Goal: Task Accomplishment & Management: Manage account settings

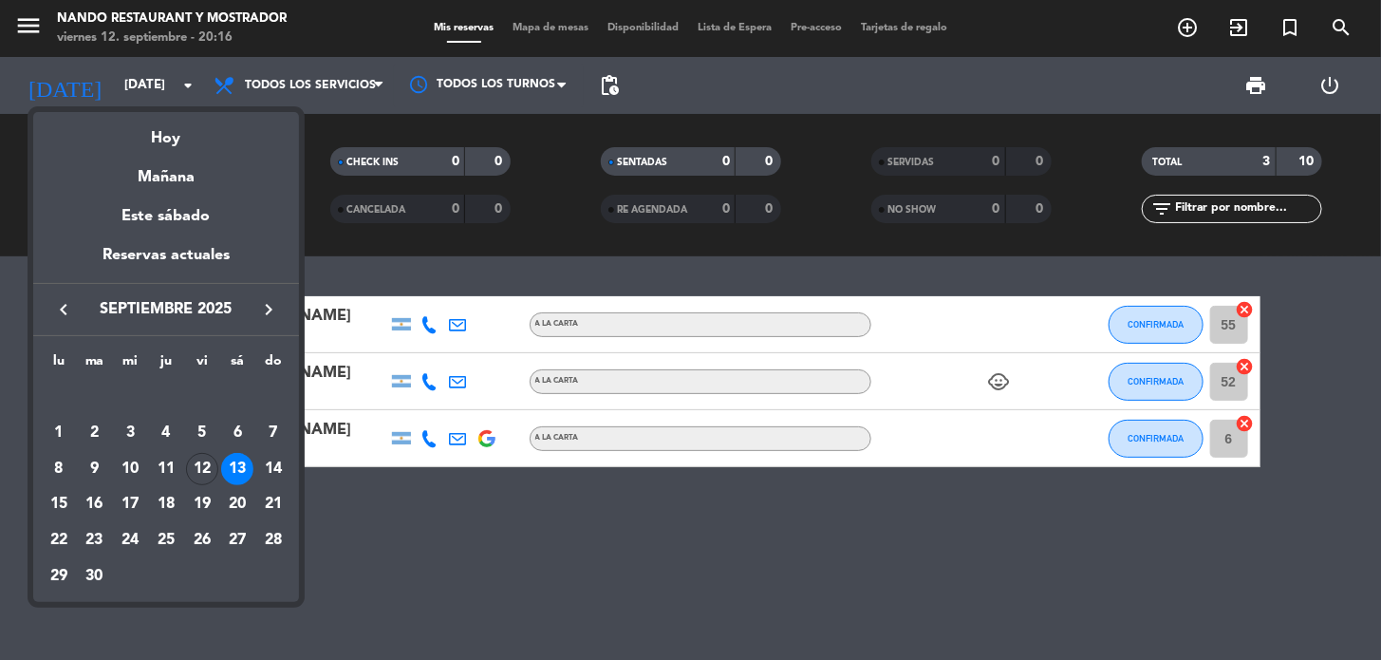
click at [459, 525] on div at bounding box center [690, 330] width 1381 height 660
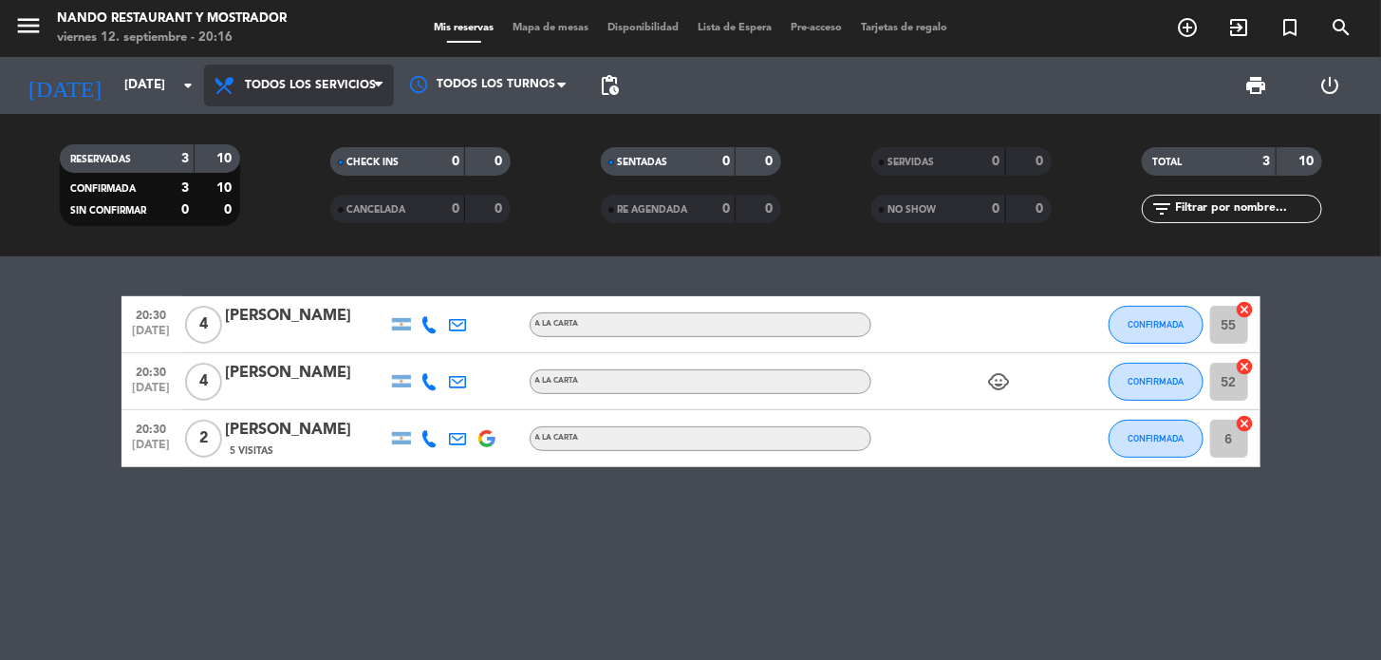
click at [327, 85] on span "Todos los servicios" at bounding box center [310, 85] width 131 height 13
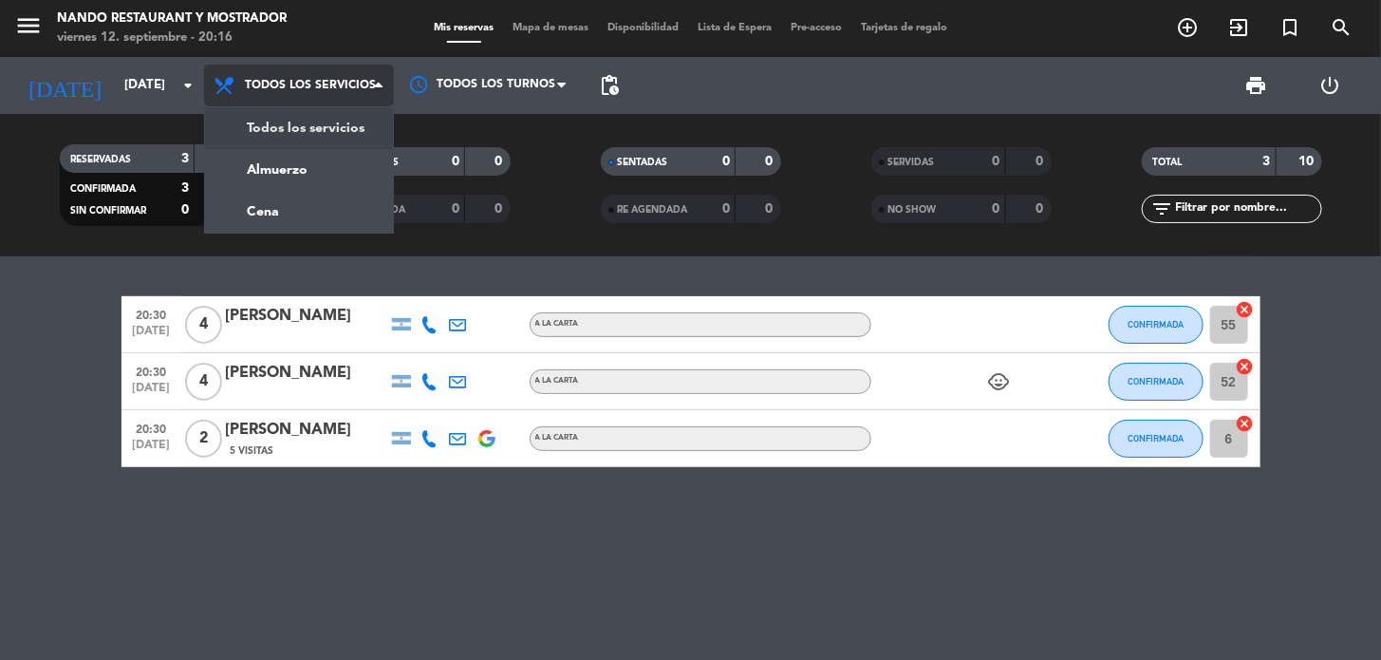
click at [318, 121] on div "menu Nando Restaurant y Mostrador [DATE] 12. septiembre - 20:16 Mis reservas Ma…" at bounding box center [690, 128] width 1381 height 256
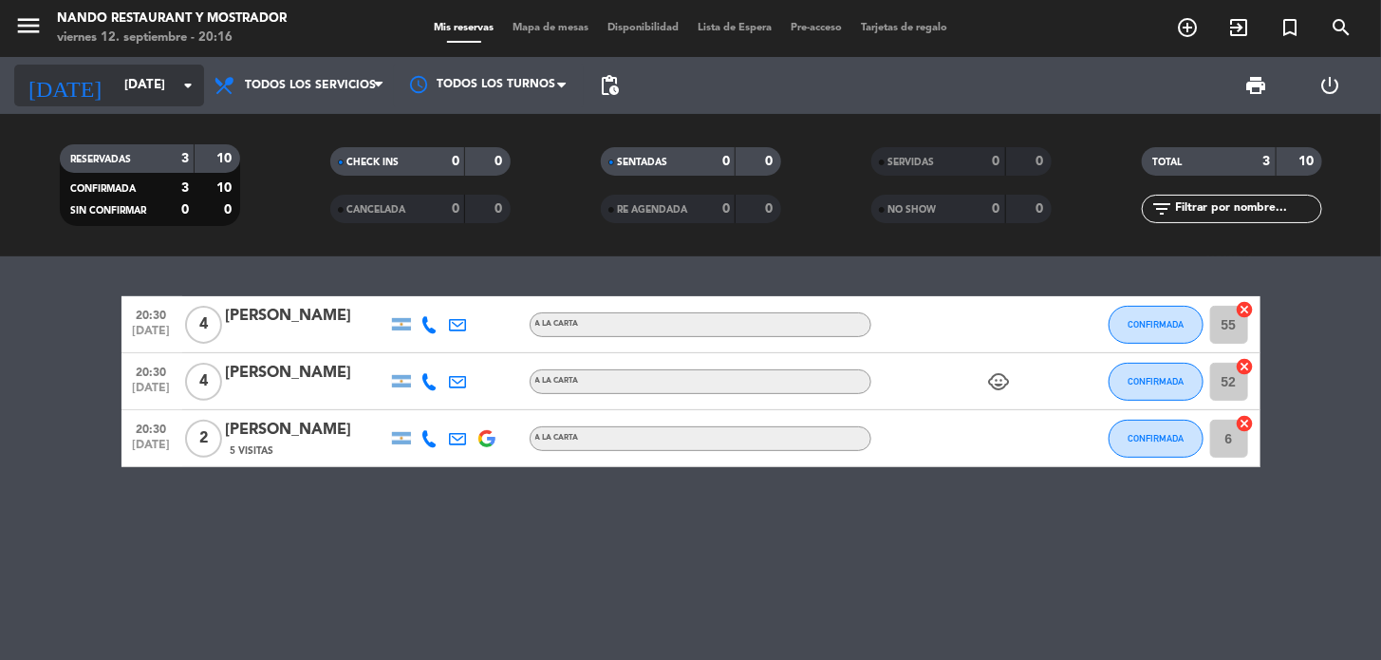
click at [134, 82] on input "[DATE]" at bounding box center [199, 85] width 168 height 34
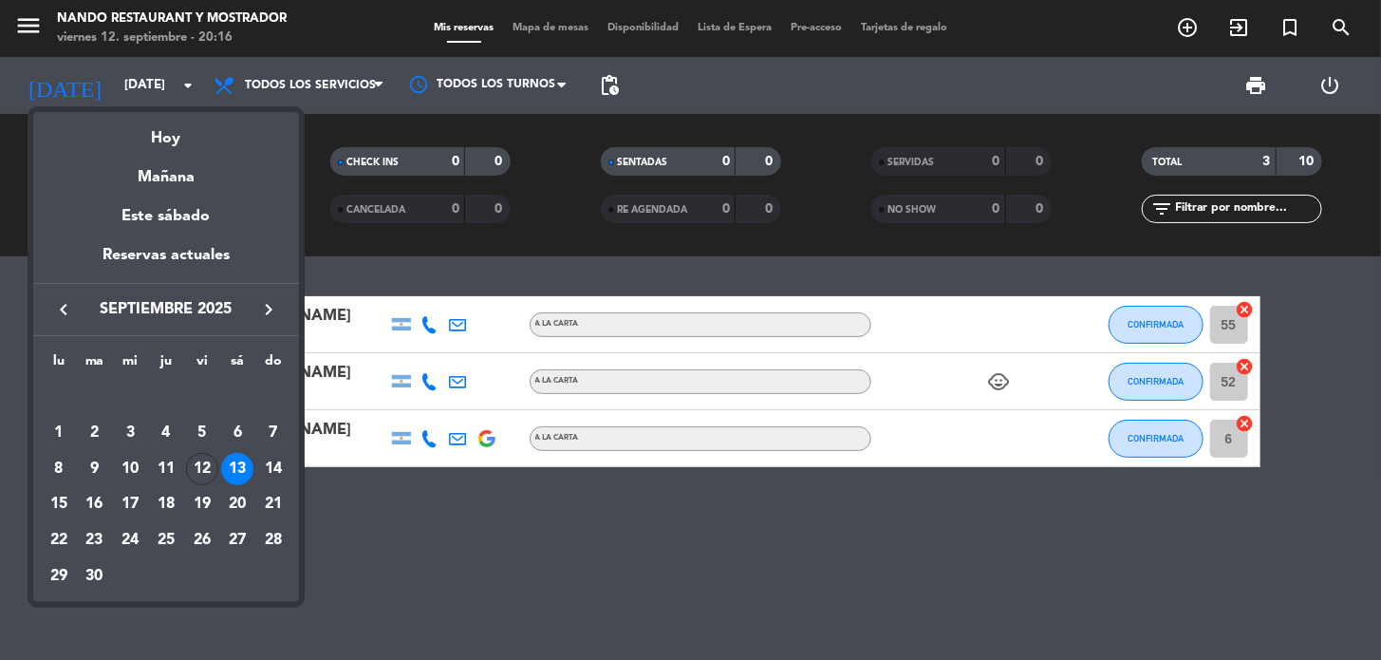
click at [279, 81] on div at bounding box center [690, 330] width 1381 height 660
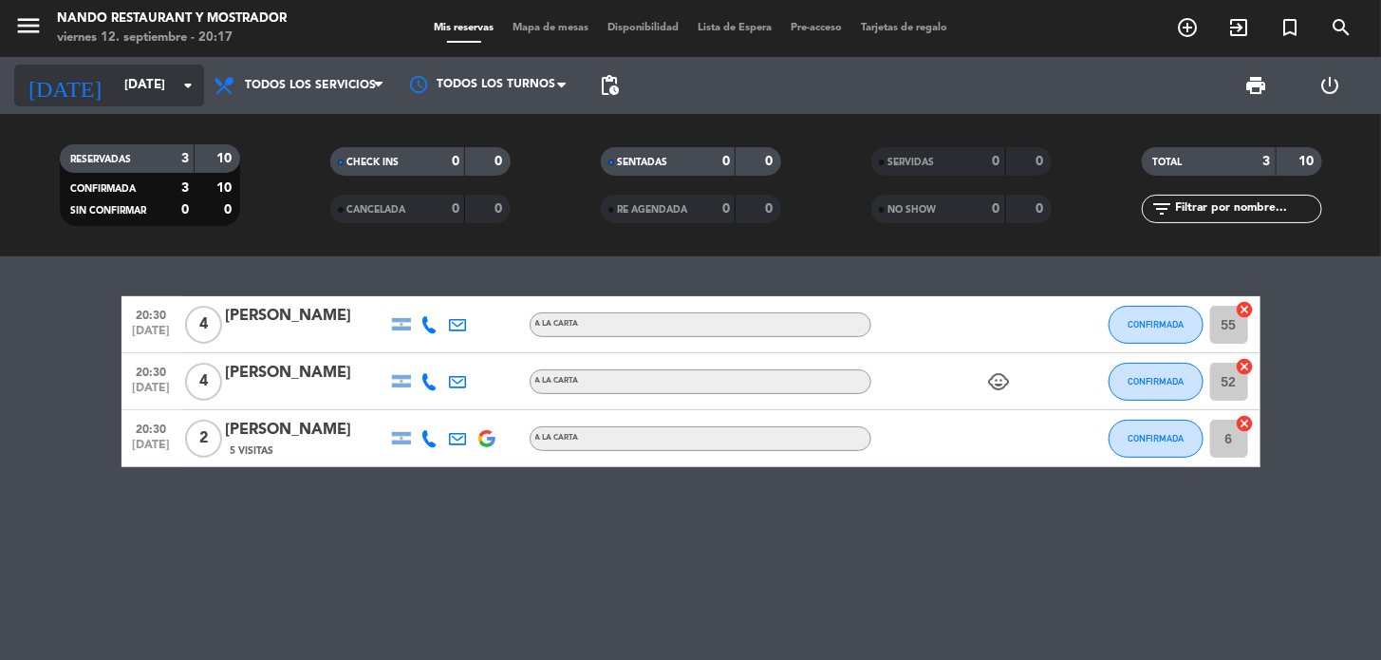
click at [123, 74] on input "[DATE]" at bounding box center [199, 85] width 168 height 34
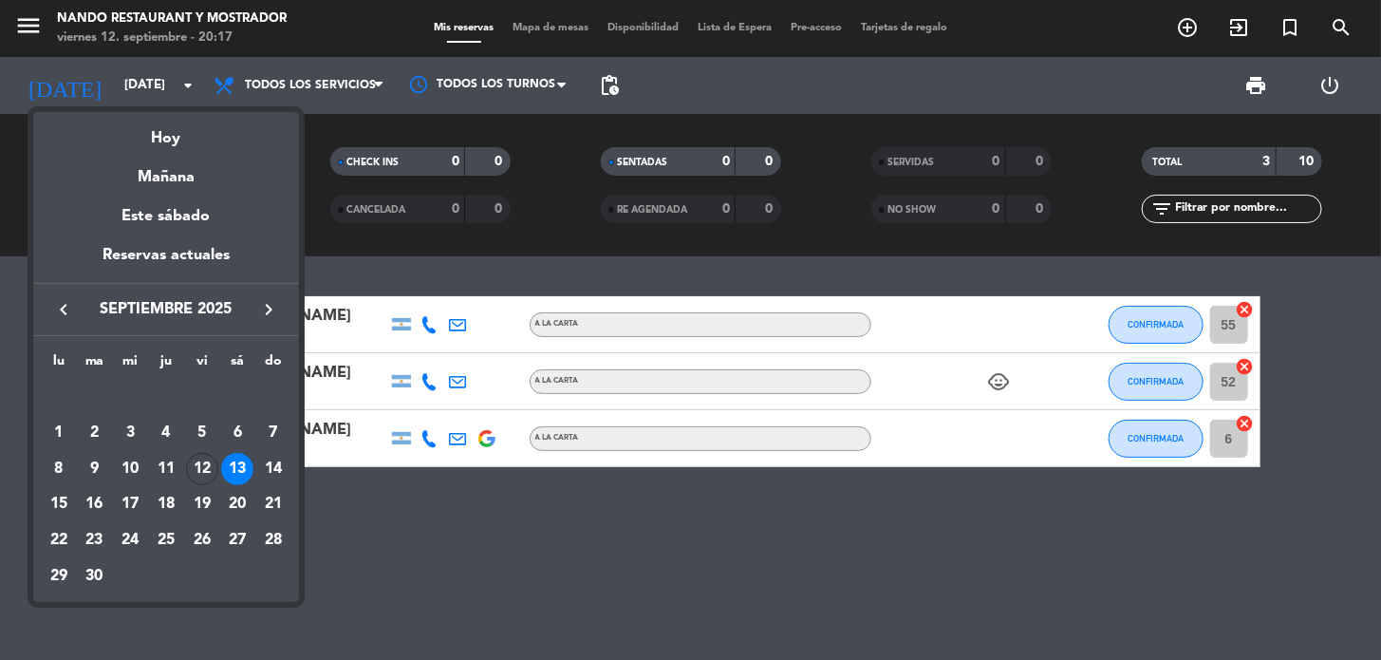
click at [426, 537] on div at bounding box center [690, 330] width 1381 height 660
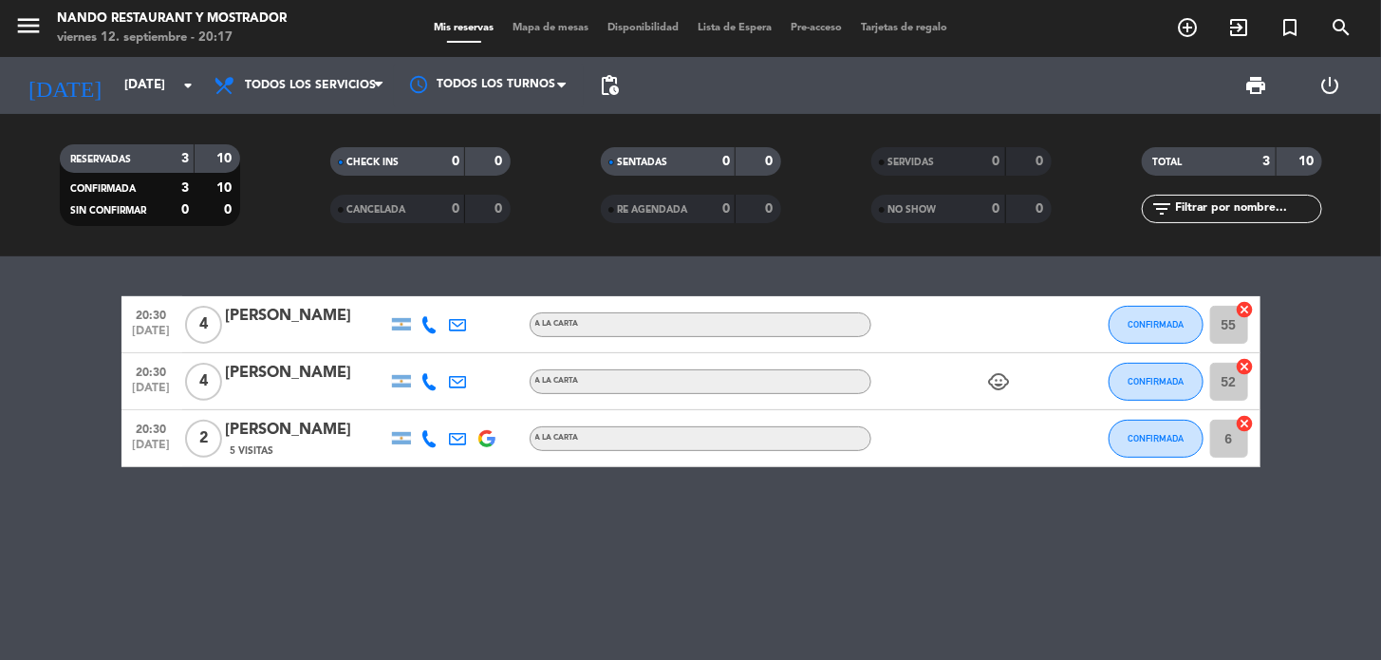
click at [274, 259] on div "20:30 [DATE] 4 [PERSON_NAME] A LA CARTA CONFIRMADA 55 cancel 20:30 [DATE] 4 [PE…" at bounding box center [690, 457] width 1381 height 403
click at [115, 87] on input "[DATE]" at bounding box center [199, 85] width 168 height 34
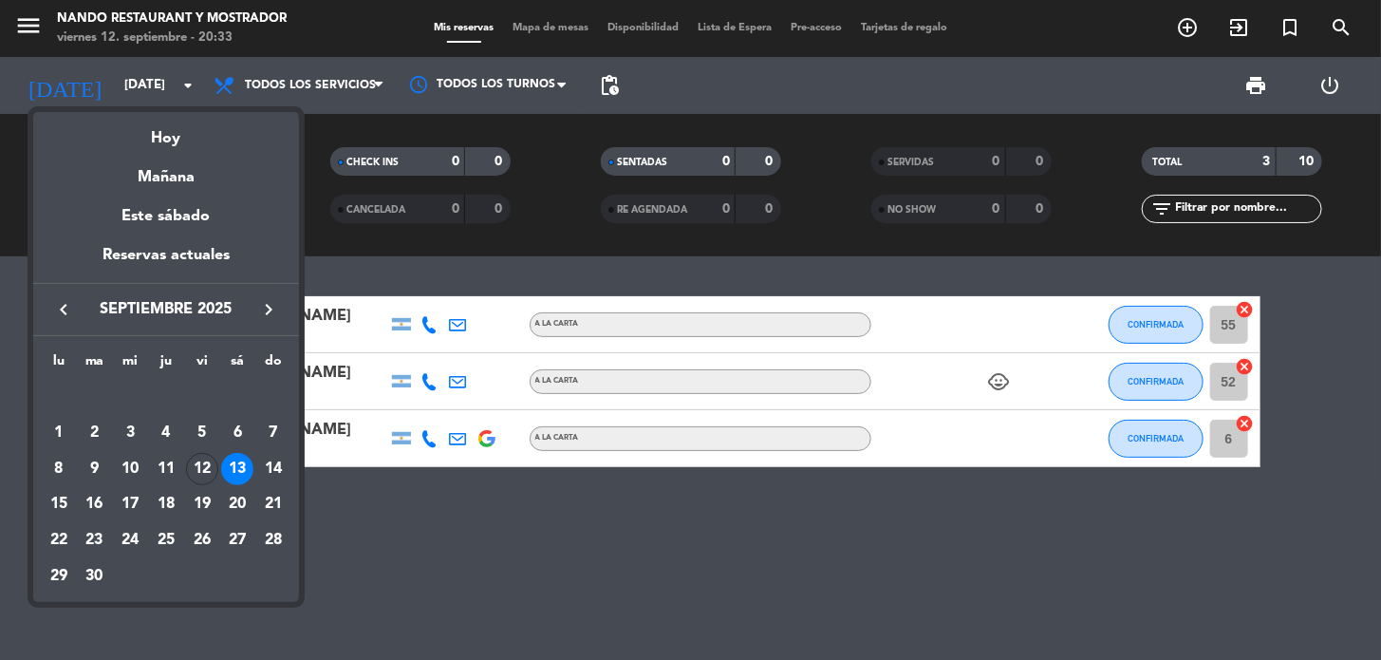
click at [411, 573] on div at bounding box center [690, 330] width 1381 height 660
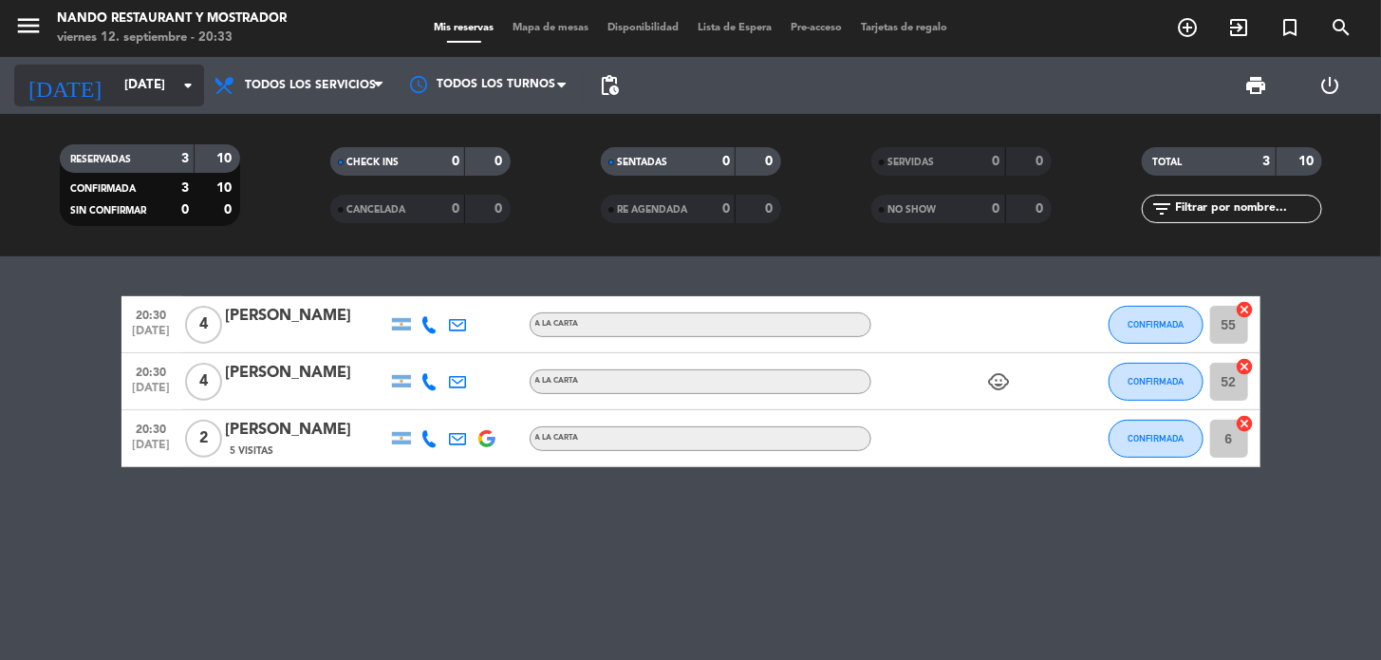
click at [144, 86] on input "[DATE]" at bounding box center [199, 85] width 168 height 34
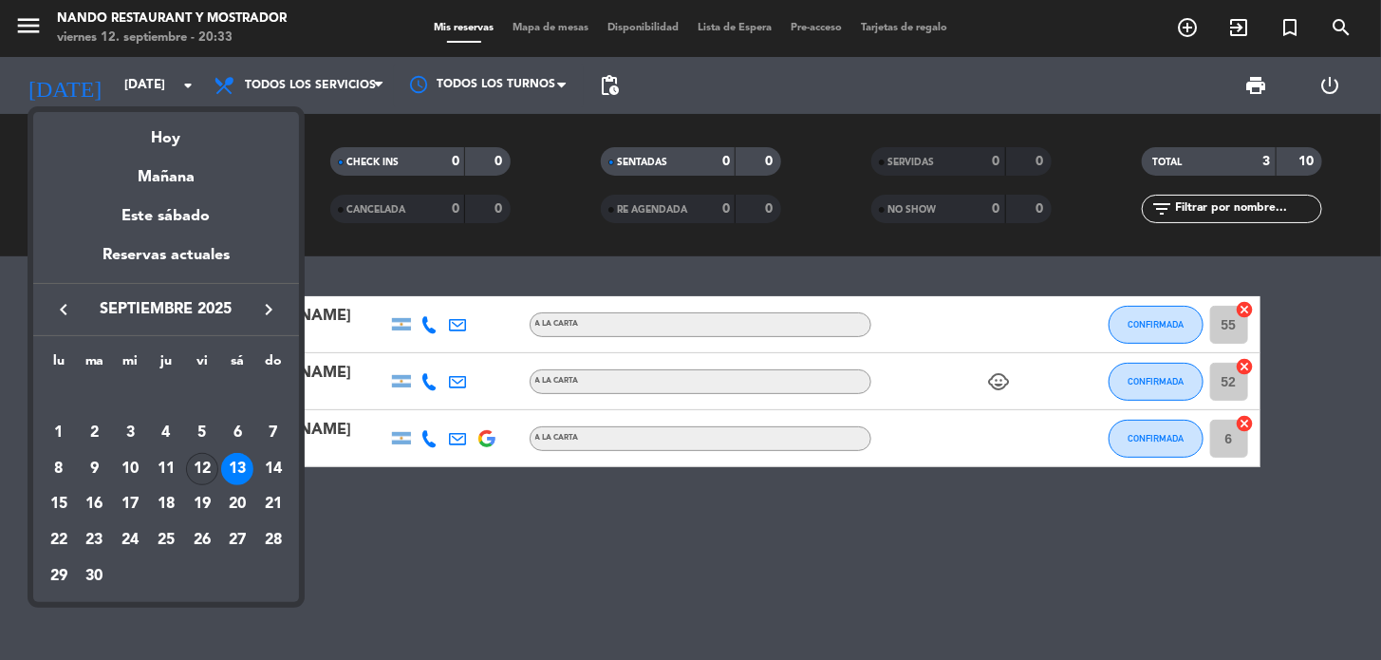
click at [202, 470] on div "12" at bounding box center [202, 469] width 32 height 32
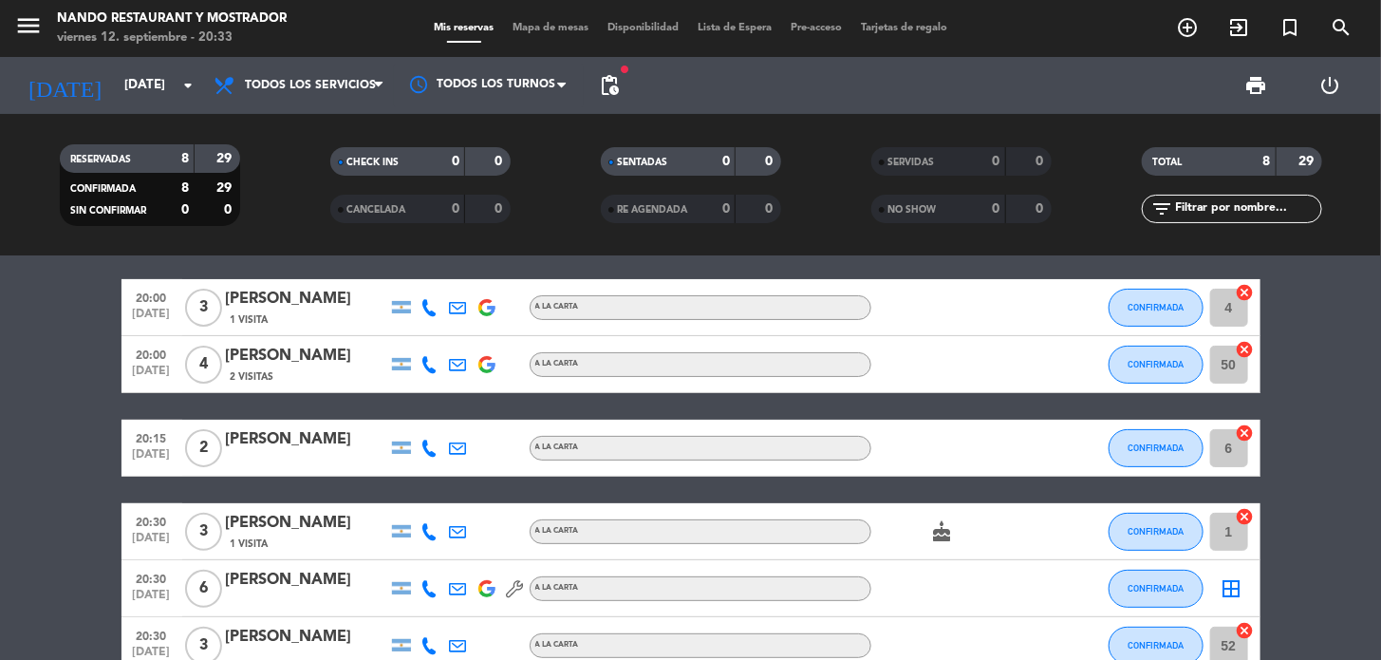
scroll to position [190, 0]
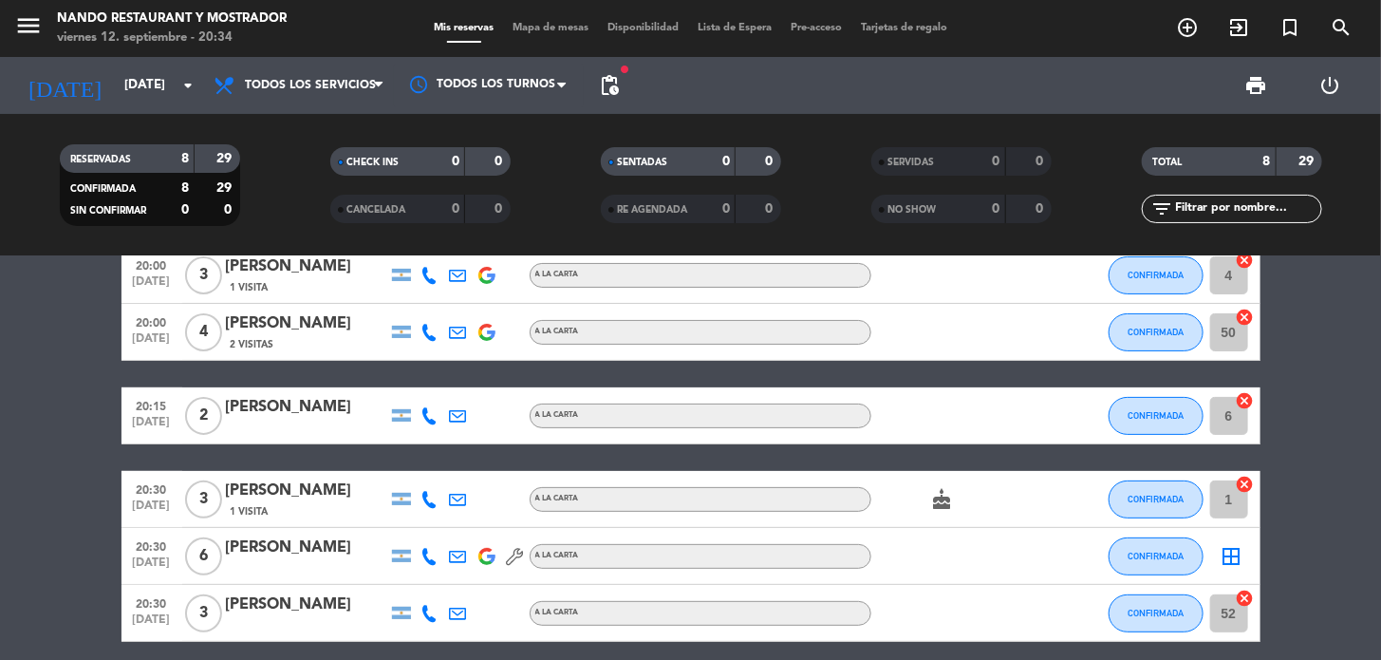
click at [421, 332] on icon at bounding box center [429, 332] width 17 height 17
click at [432, 300] on span "content_paste" at bounding box center [439, 300] width 14 height 14
click at [360, 462] on div "13:00 [DATE] 4 [PERSON_NAME] A LA CARTA child_care CONFIRMADA 52 cancel 13:00 […" at bounding box center [691, 373] width 1139 height 535
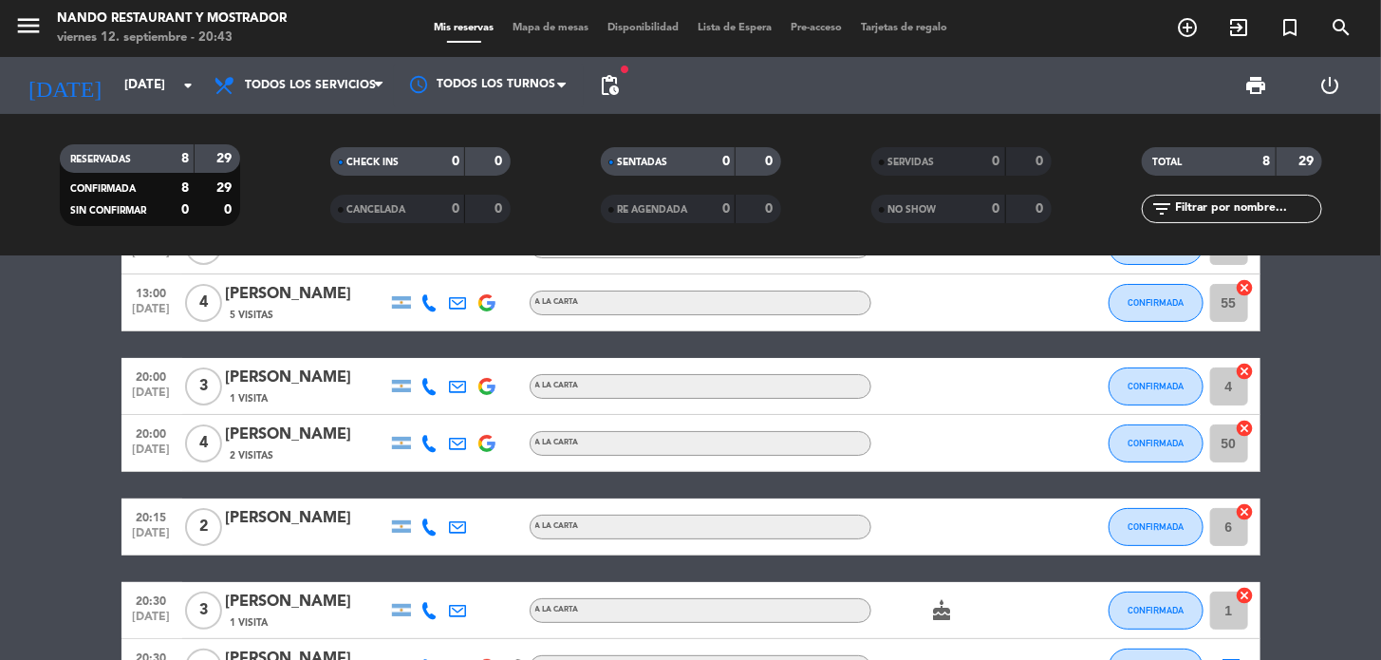
scroll to position [76, 0]
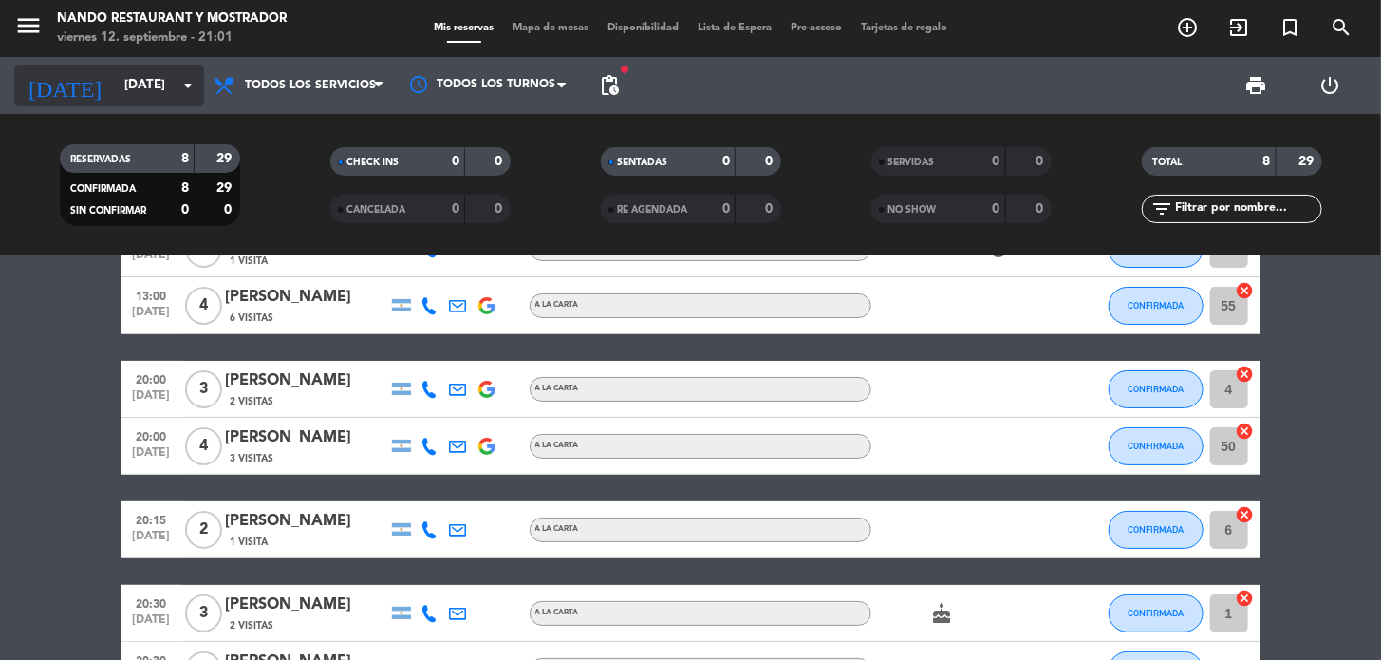
click at [147, 93] on input "[DATE]" at bounding box center [199, 85] width 168 height 34
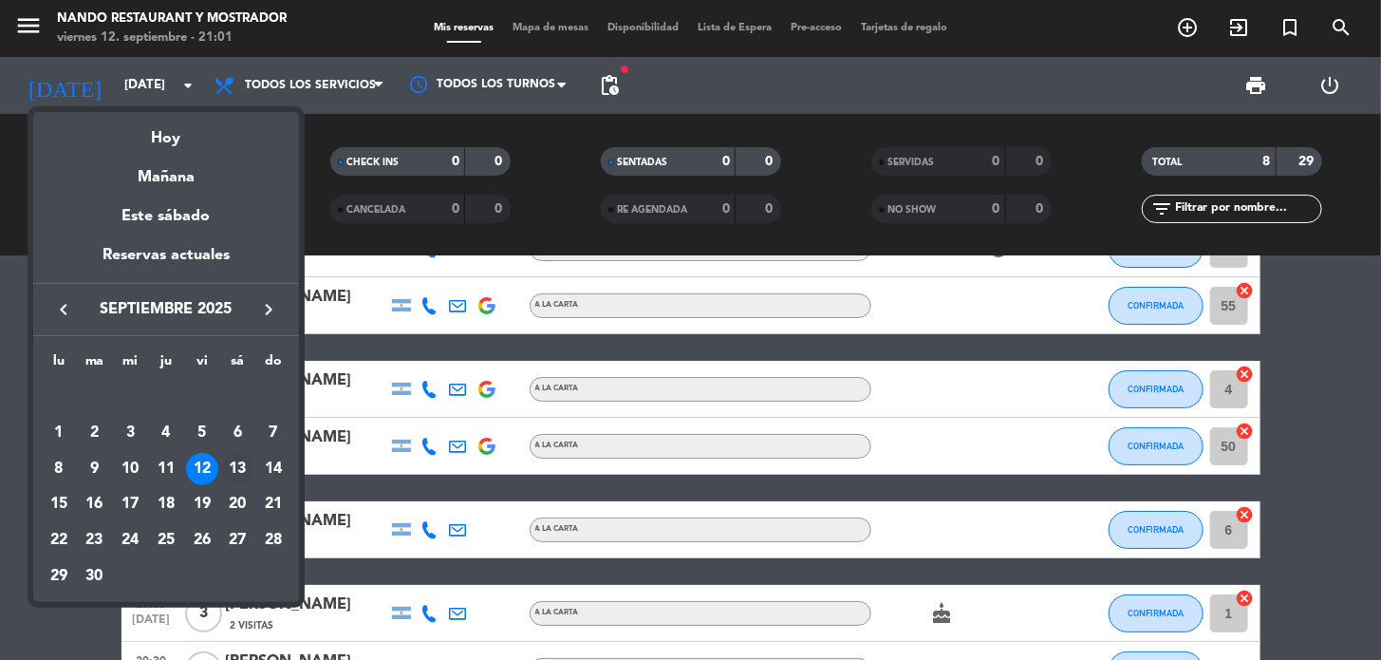
click at [246, 467] on div "13" at bounding box center [237, 469] width 32 height 32
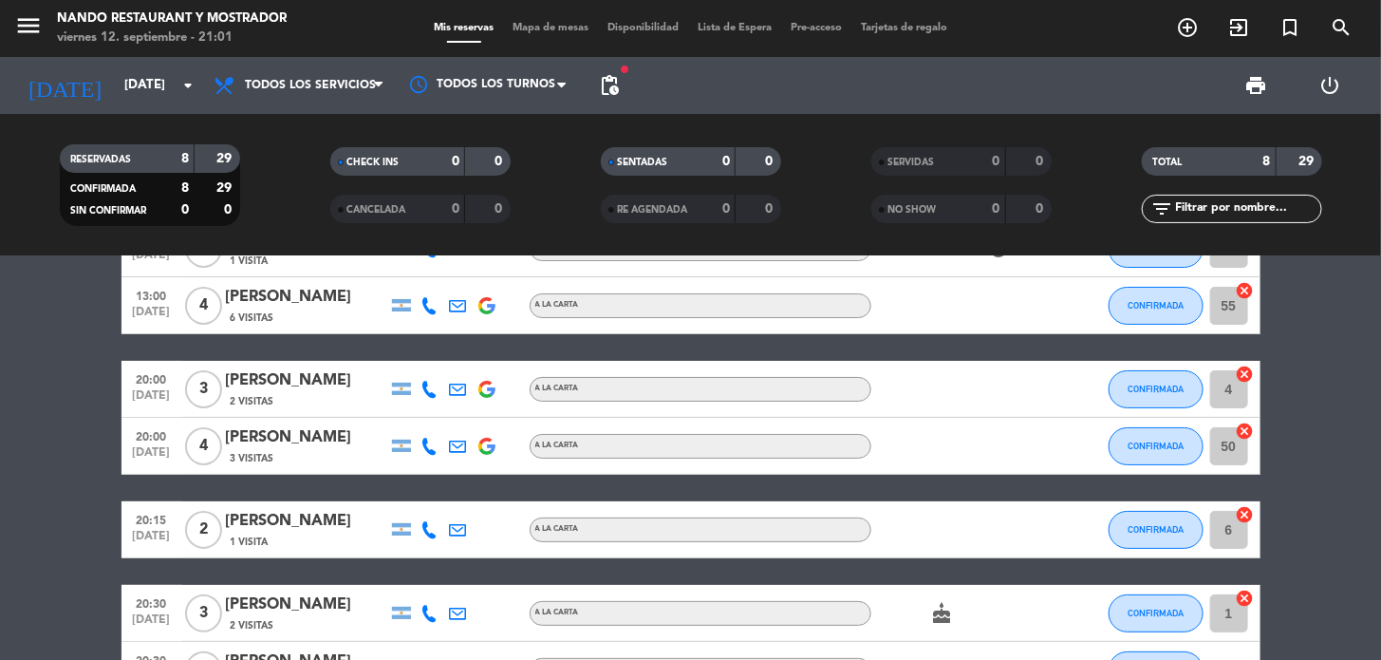
type input "[DATE]"
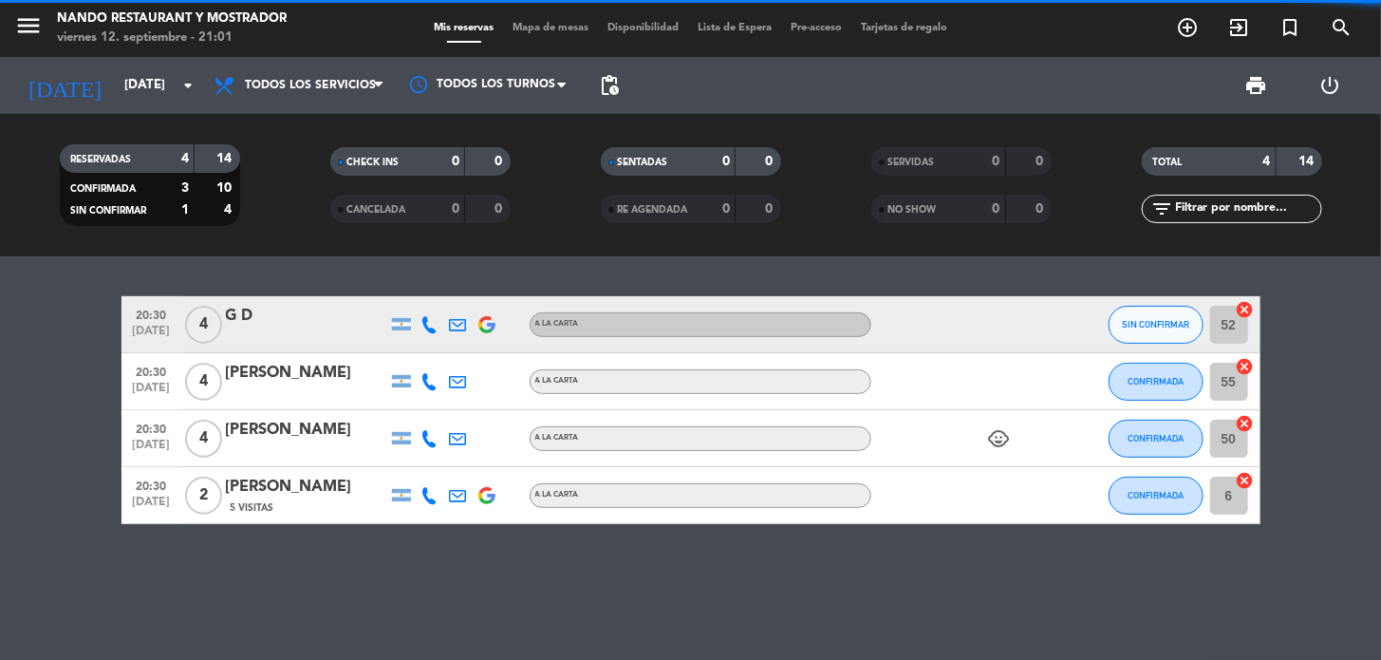
scroll to position [0, 0]
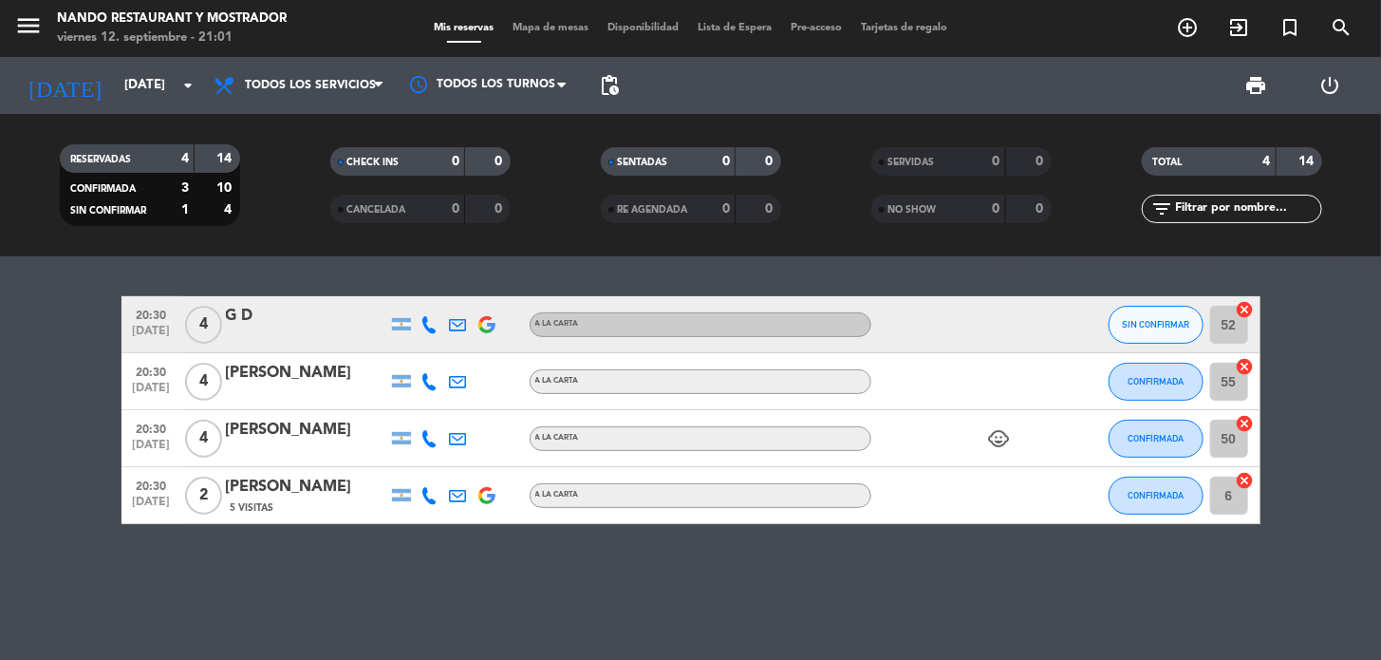
click at [232, 317] on div "G D" at bounding box center [306, 316] width 161 height 25
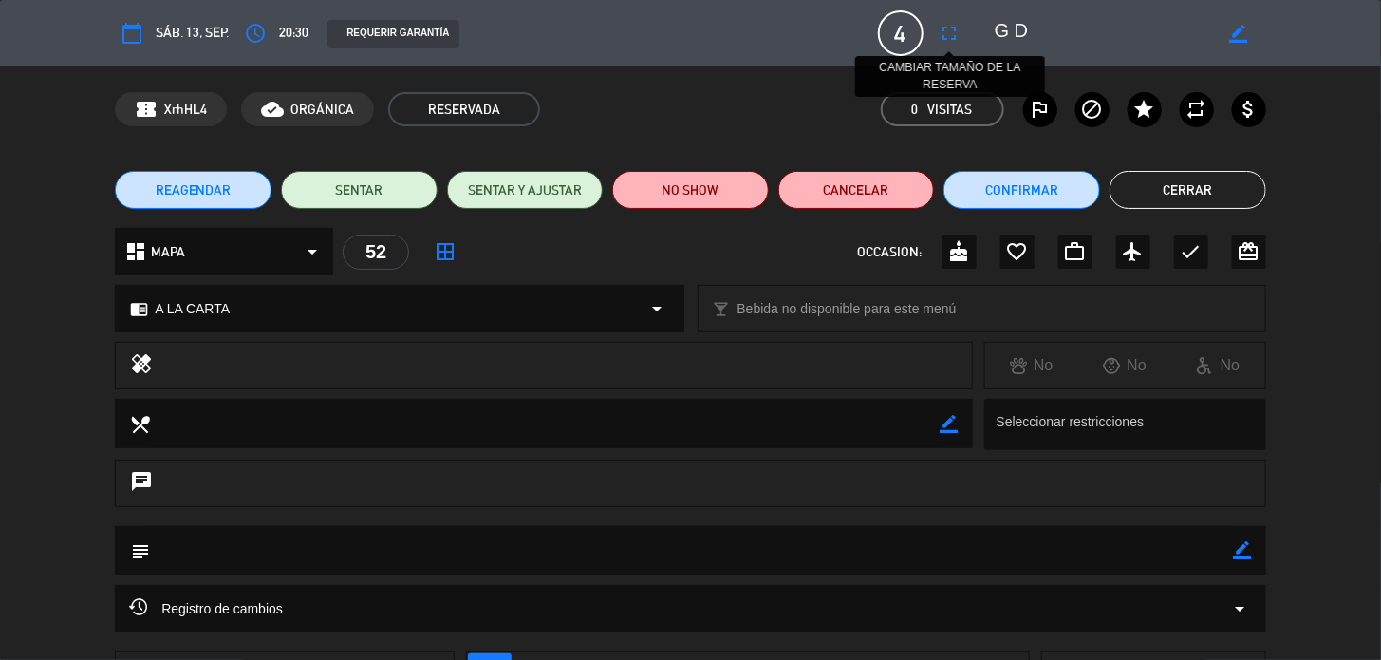
click at [946, 28] on icon "fullscreen" at bounding box center [950, 33] width 23 height 23
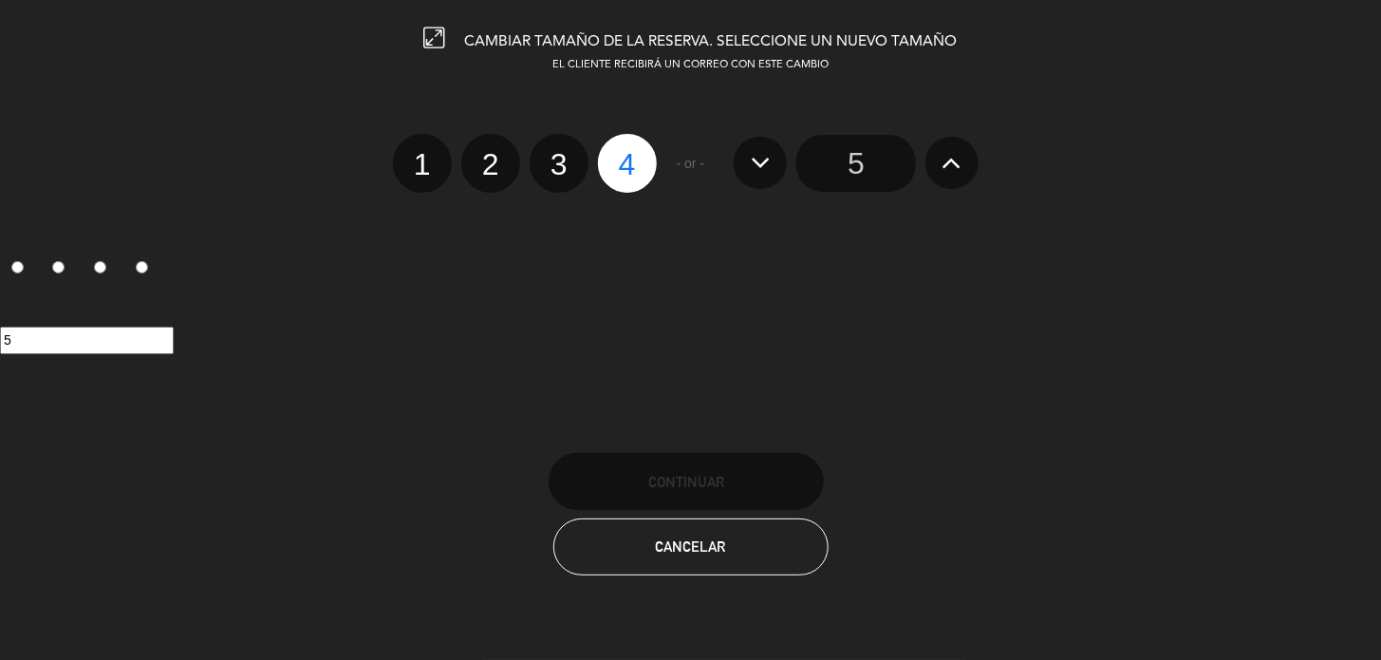
click at [959, 152] on icon at bounding box center [953, 162] width 20 height 30
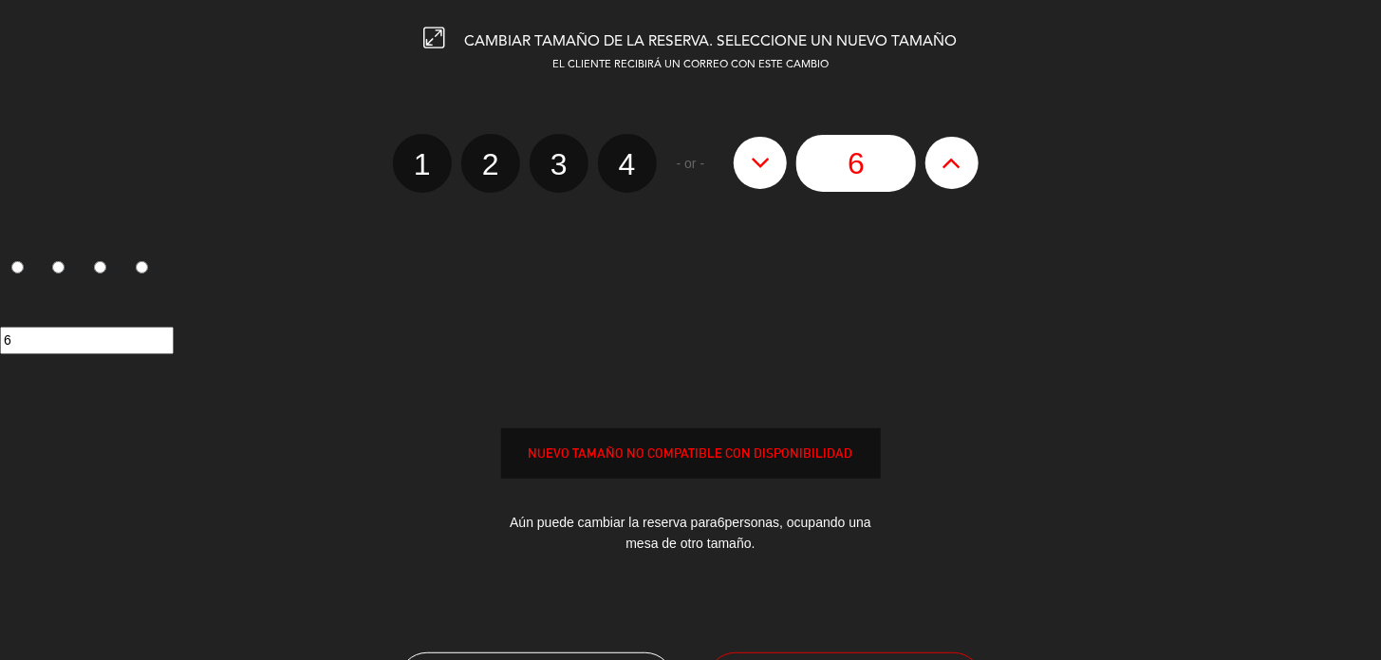
click at [768, 170] on icon at bounding box center [761, 162] width 20 height 30
type input "5"
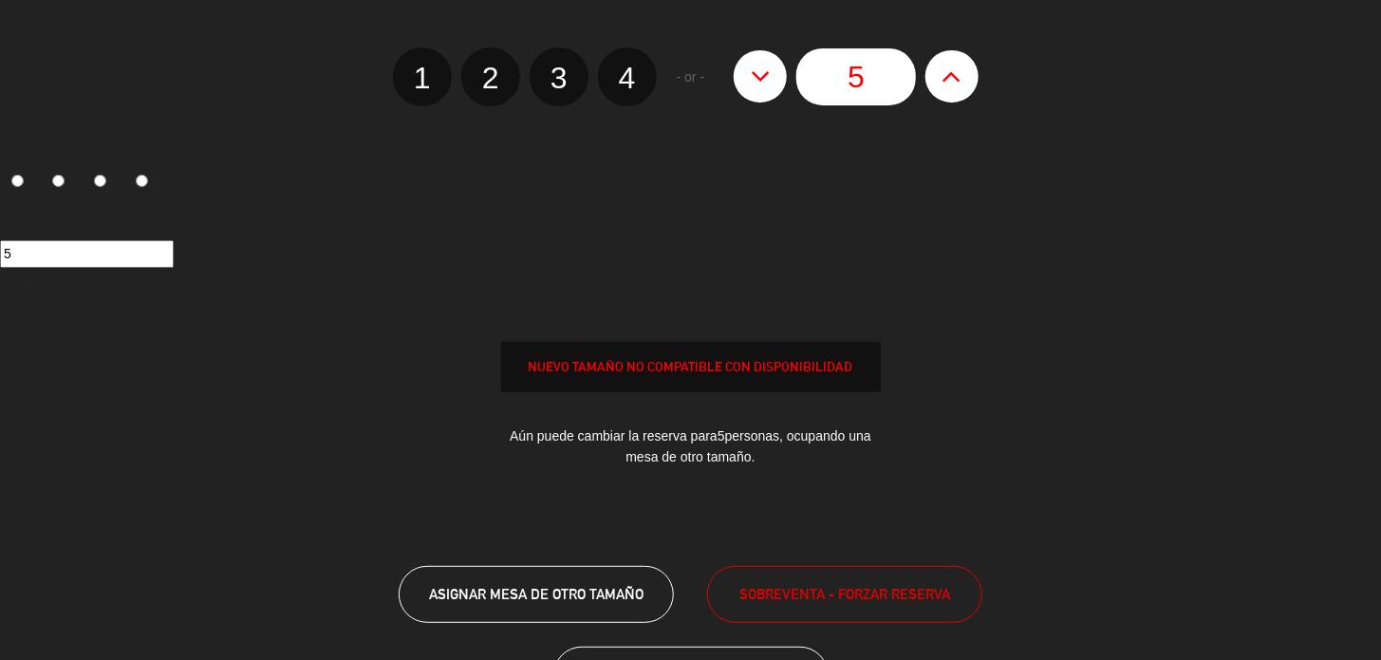
scroll to position [168, 0]
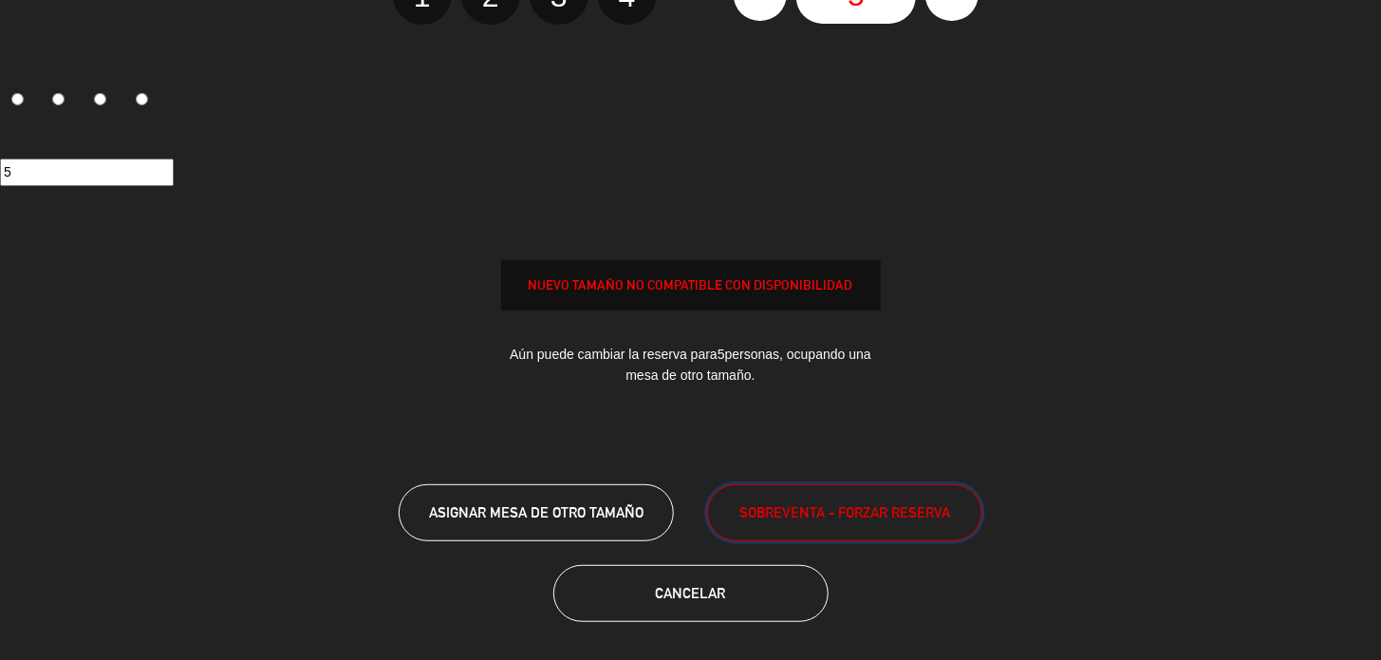
click at [834, 507] on span "SOBREVENTA - FORZAR RESERVA" at bounding box center [844, 512] width 211 height 22
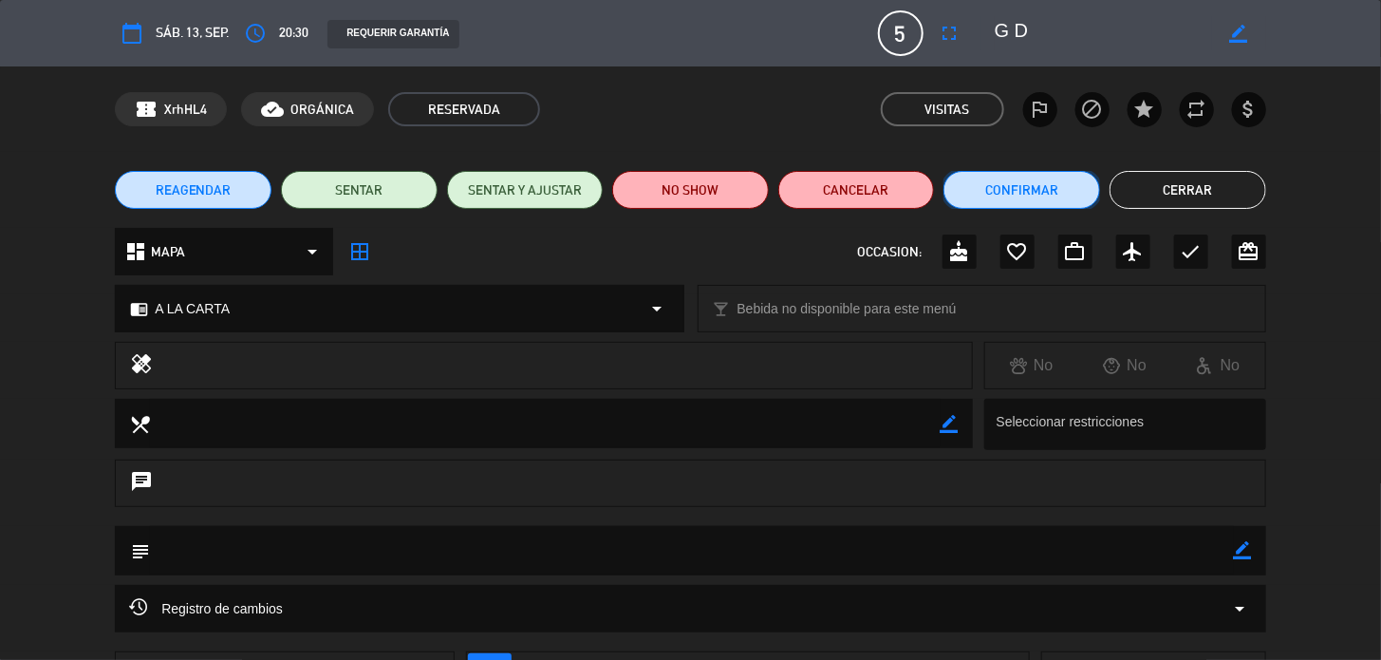
click at [1045, 185] on button "Confirmar" at bounding box center [1022, 190] width 157 height 38
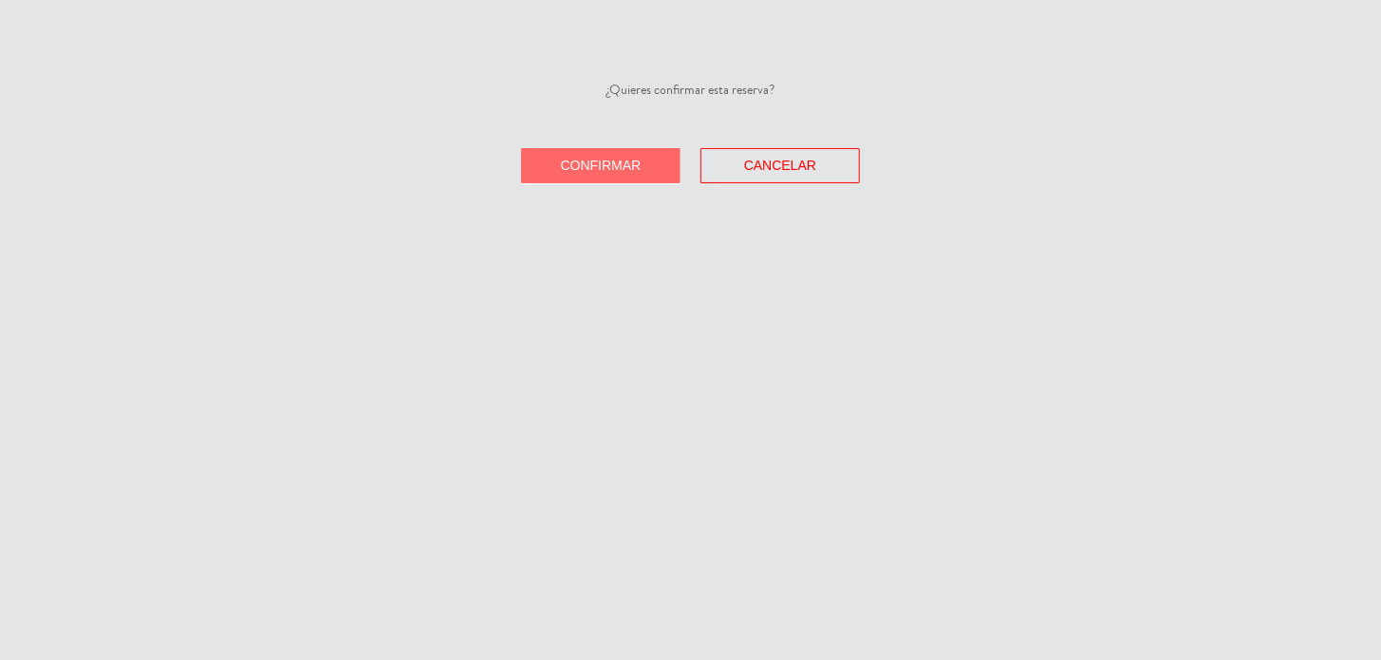
click at [629, 166] on span "Confirmar" at bounding box center [601, 165] width 81 height 15
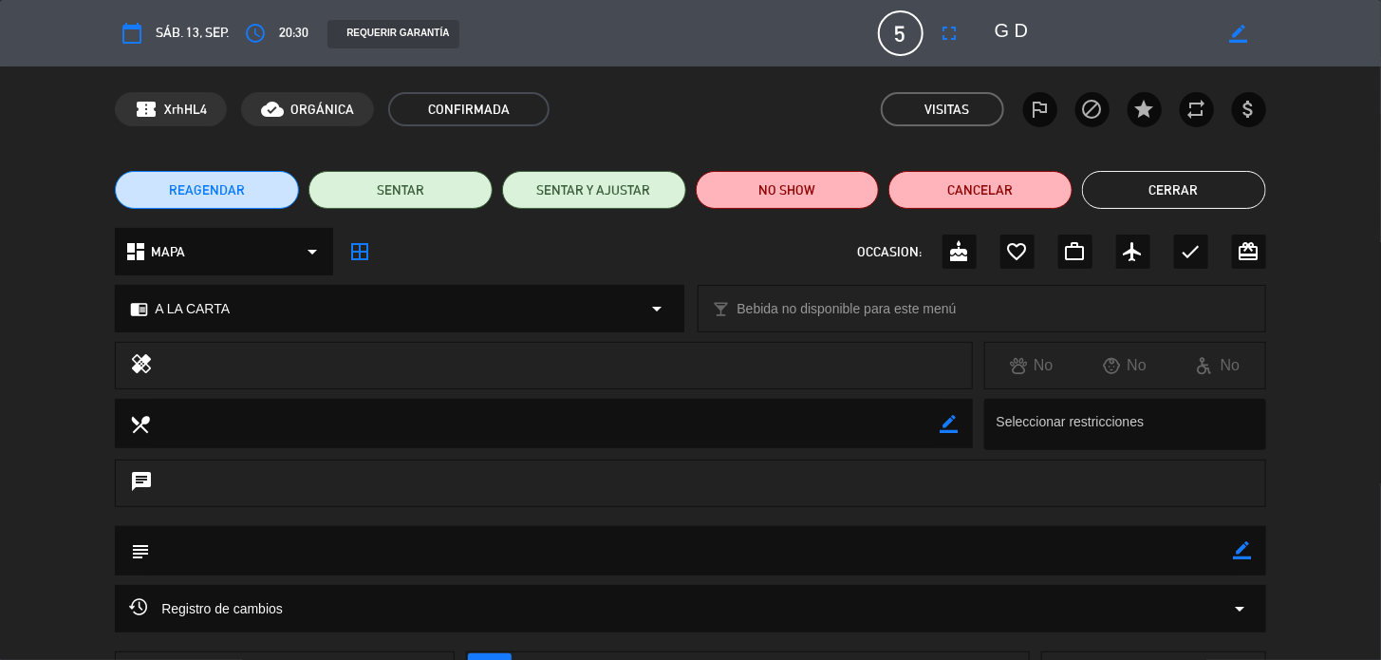
click at [1172, 190] on button "Cerrar" at bounding box center [1174, 190] width 184 height 38
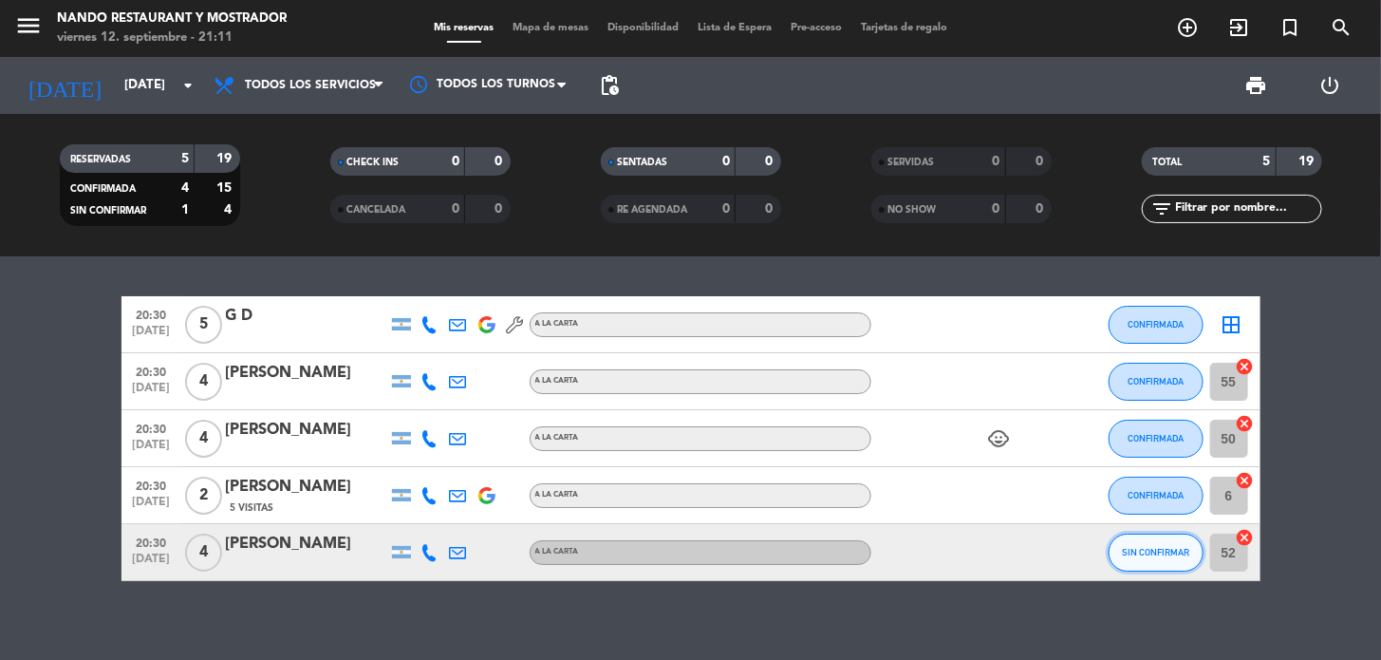
click at [1131, 563] on button "SIN CONFIRMAR" at bounding box center [1156, 552] width 95 height 38
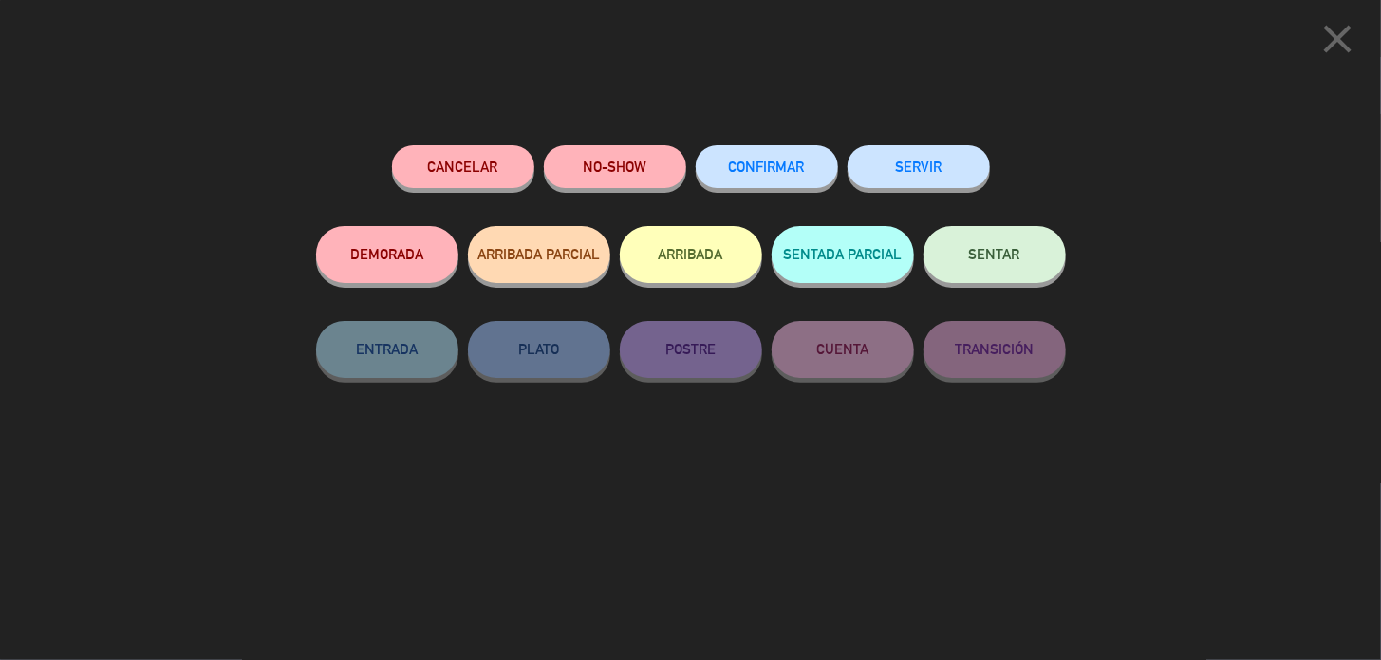
click at [774, 161] on span "CONFIRMAR" at bounding box center [767, 167] width 76 height 16
